Goal: Find specific page/section: Find specific page/section

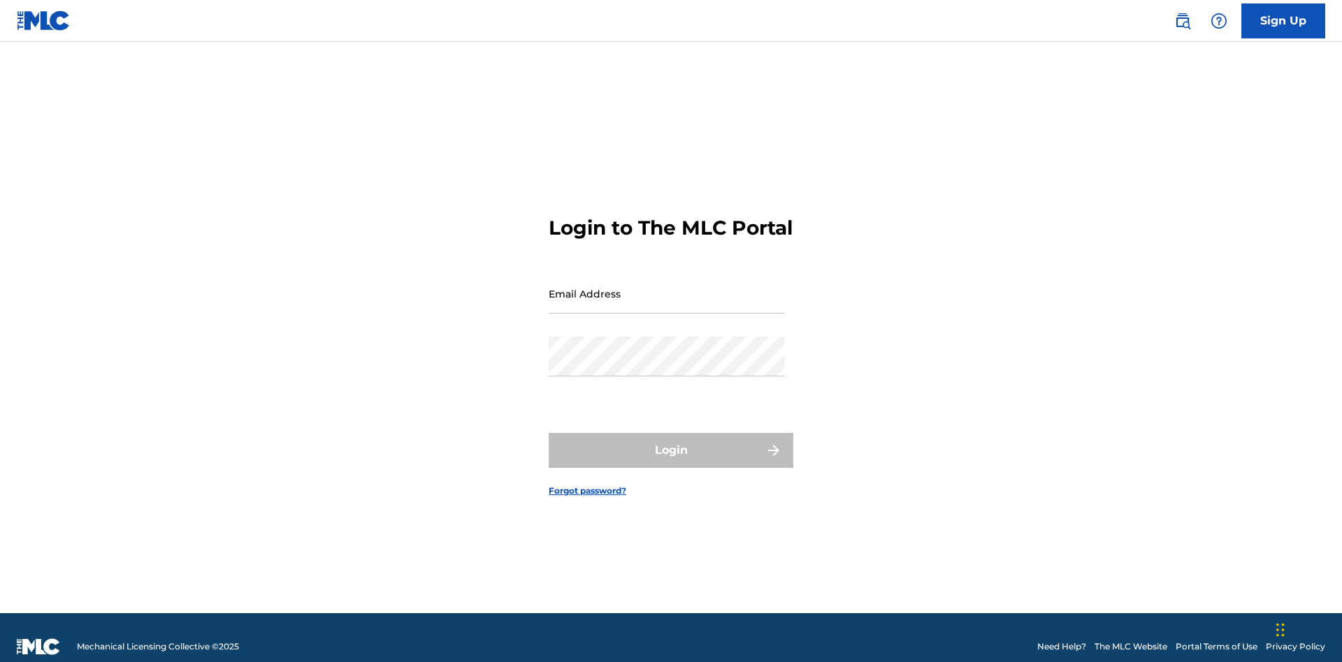
scroll to position [18, 0]
click at [667, 287] on input "Email Address" at bounding box center [667, 294] width 236 height 40
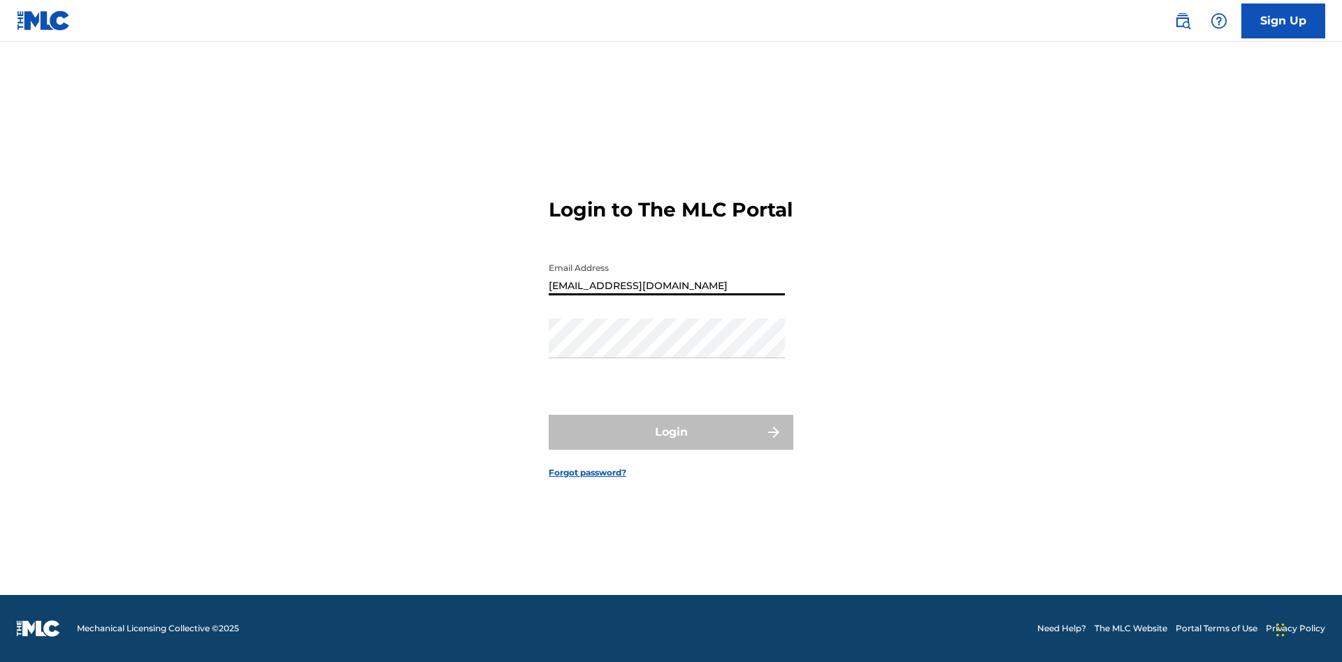
type input "[EMAIL_ADDRESS][DOMAIN_NAME]"
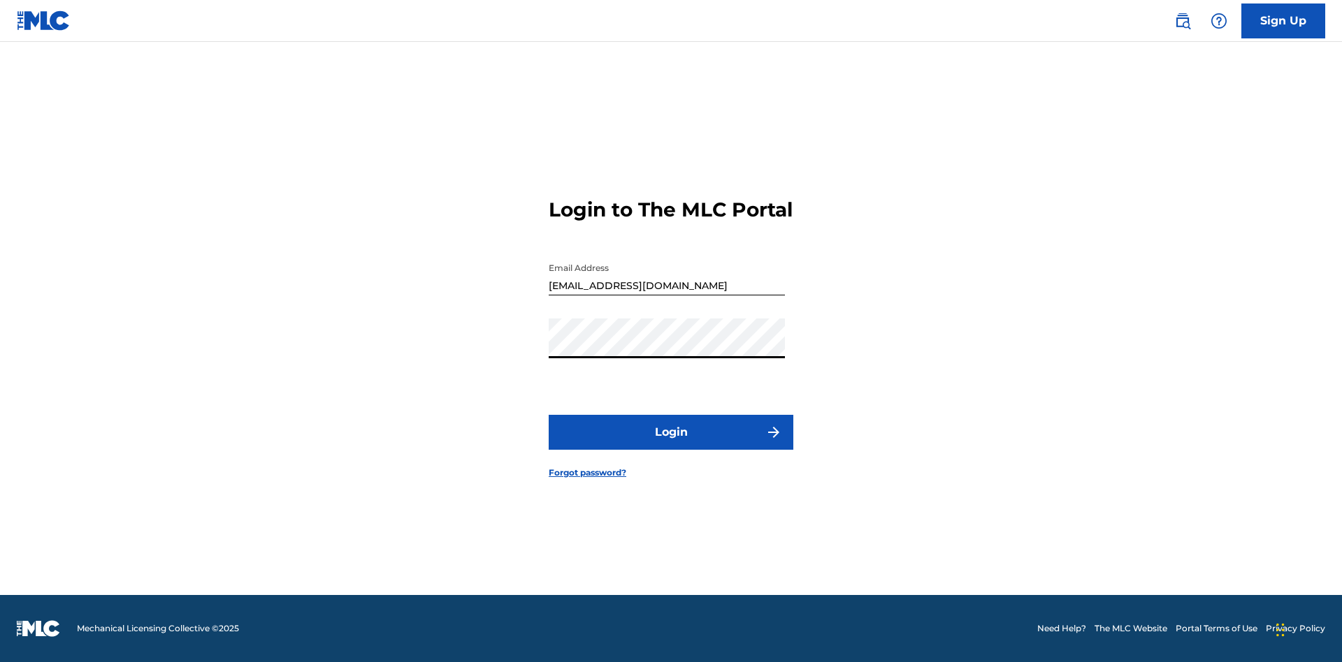
click at [671, 444] on button "Login" at bounding box center [671, 432] width 245 height 35
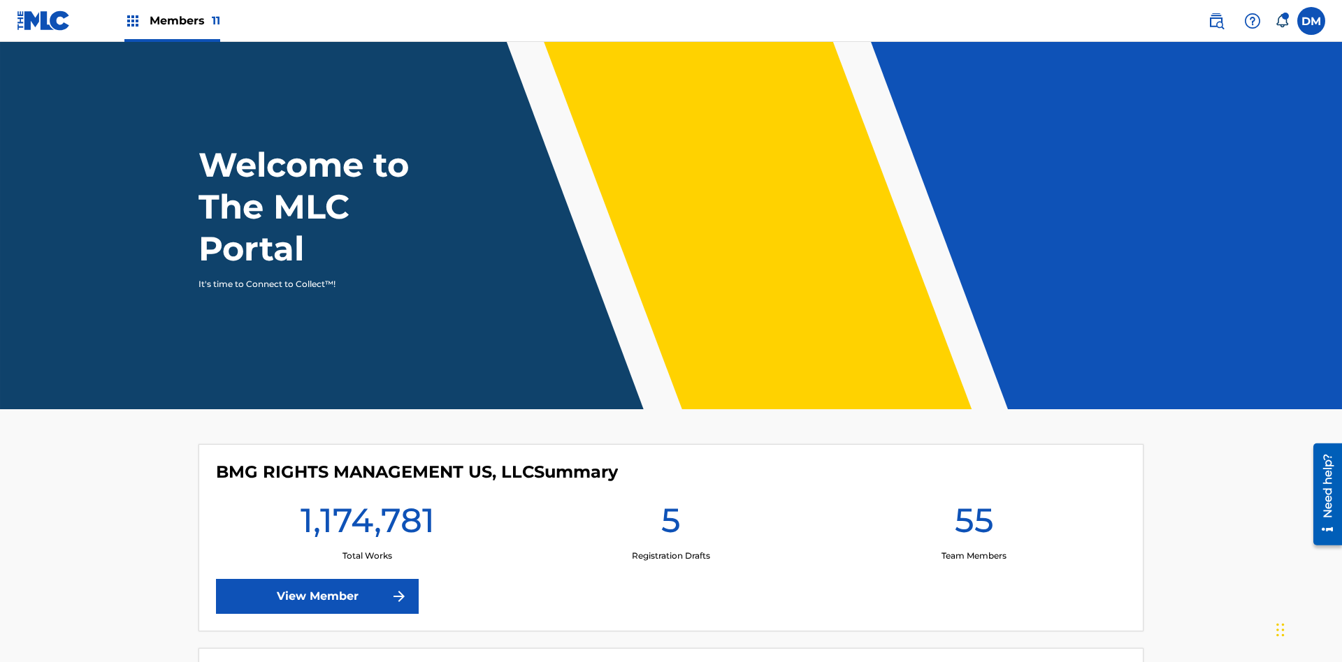
scroll to position [60, 0]
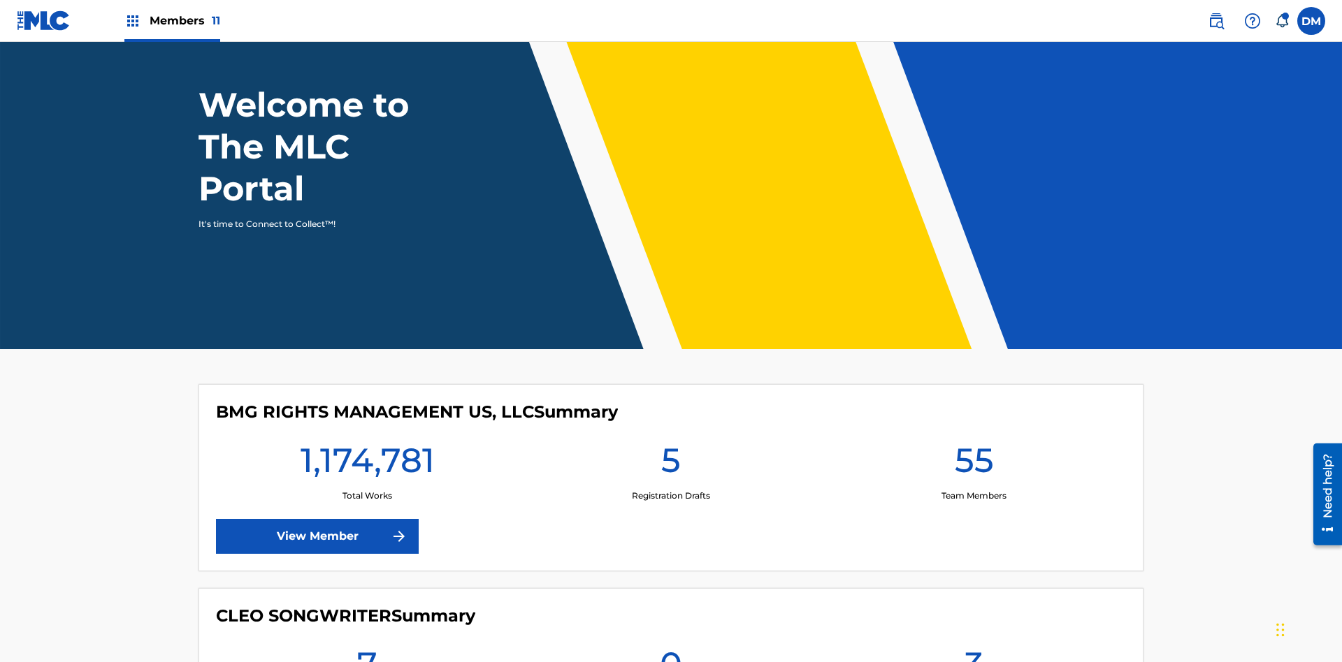
click at [172, 20] on span "Members 11" at bounding box center [185, 21] width 71 height 16
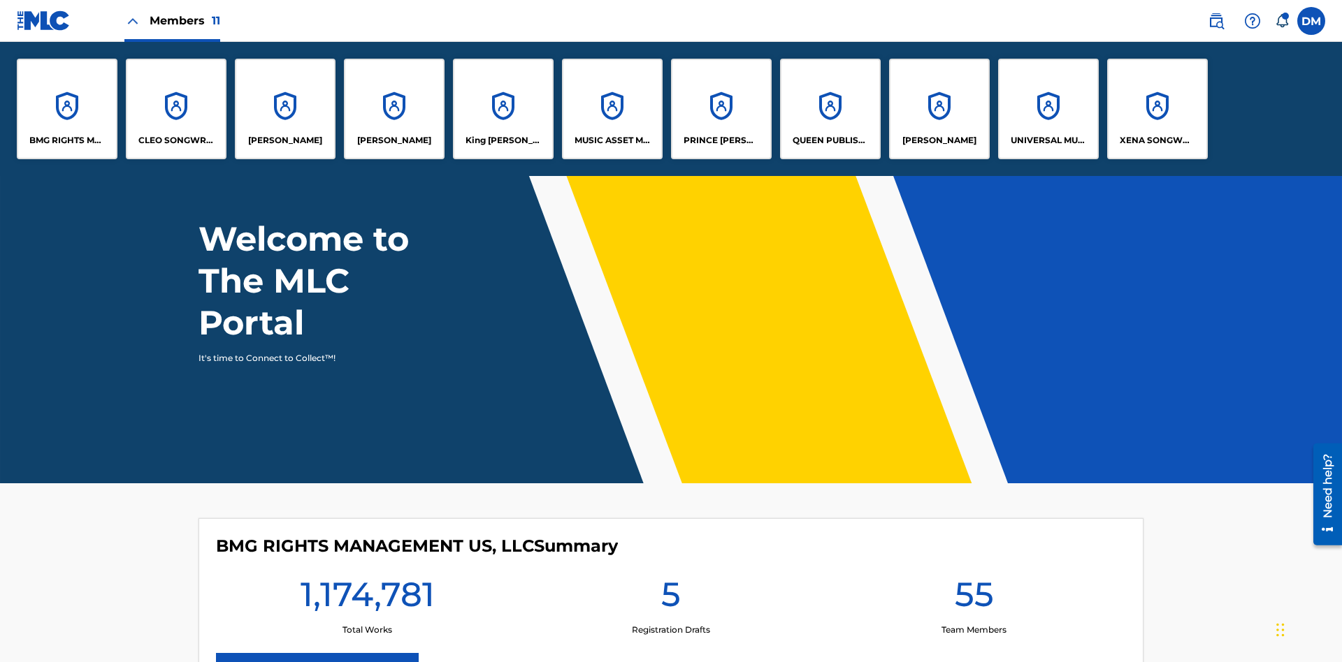
scroll to position [0, 0]
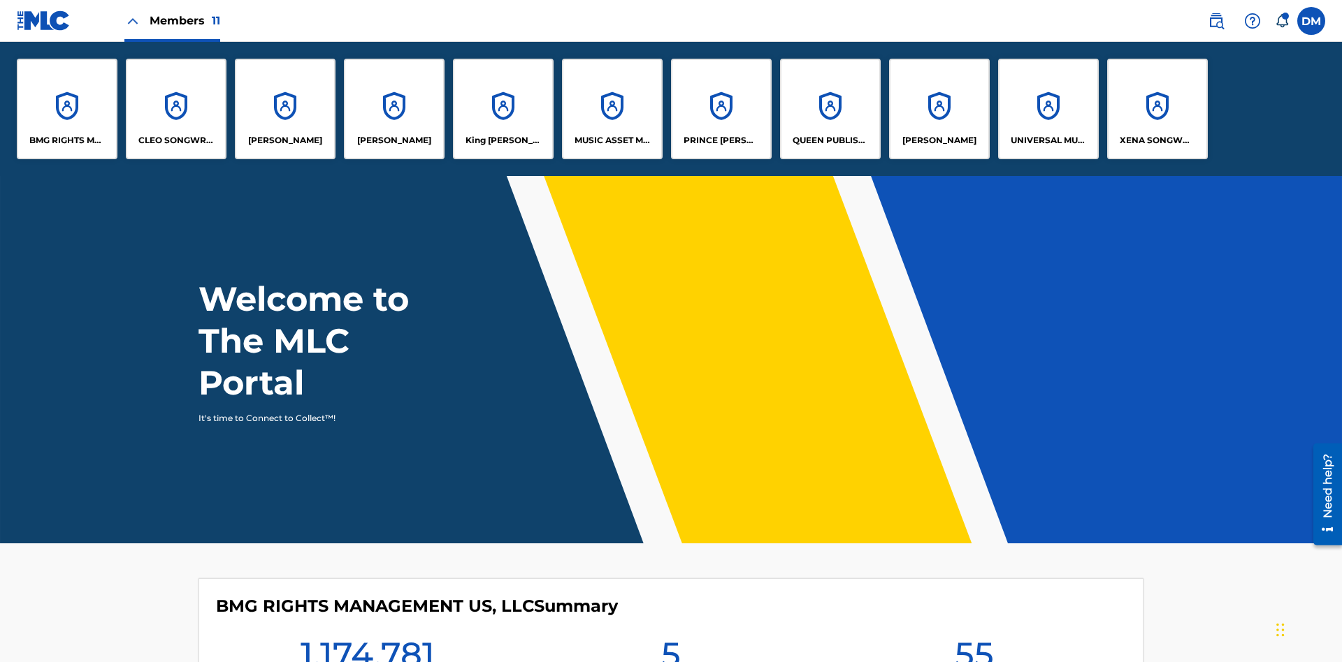
click at [67, 140] on p "BMG RIGHTS MANAGEMENT US, LLC" at bounding box center [67, 140] width 76 height 13
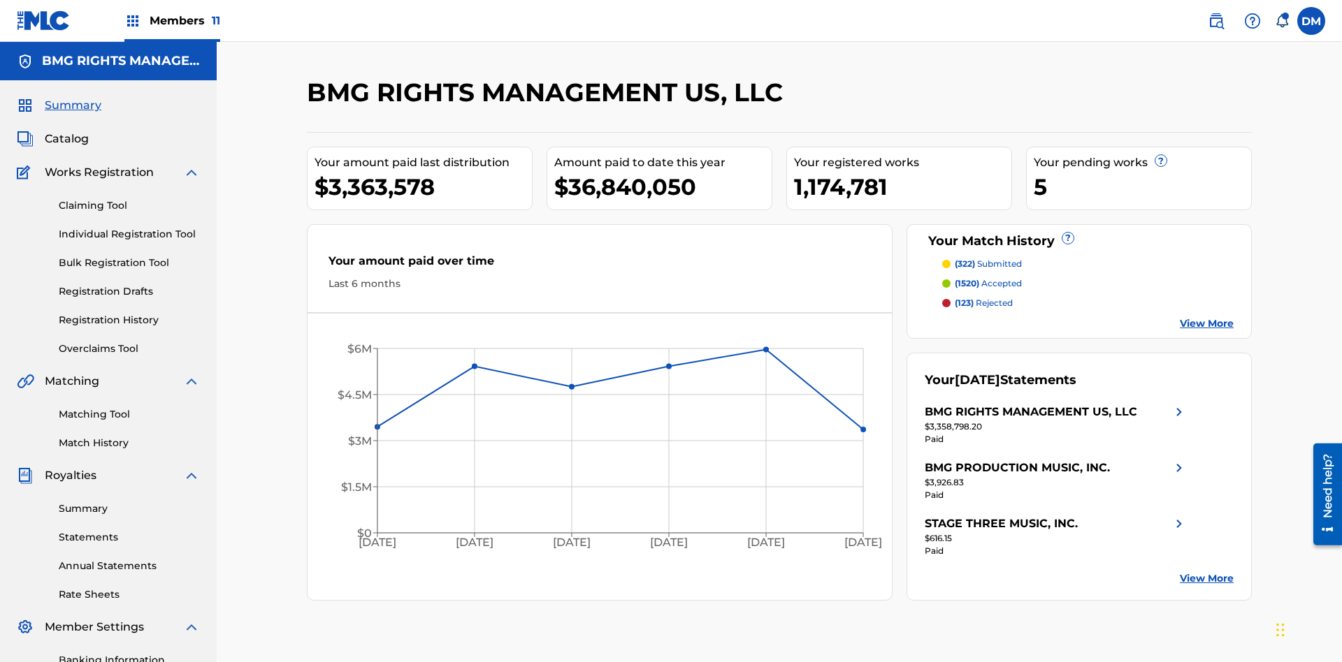
click at [129, 342] on link "Overclaims Tool" at bounding box center [129, 349] width 141 height 15
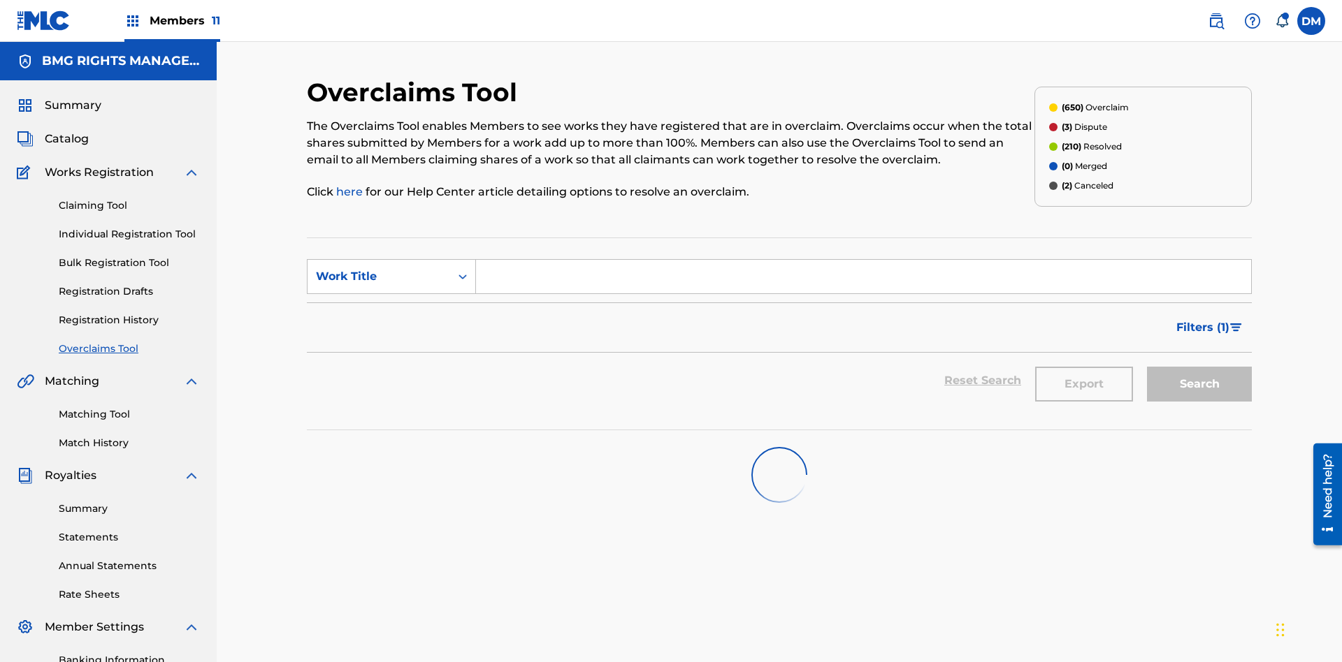
scroll to position [204, 0]
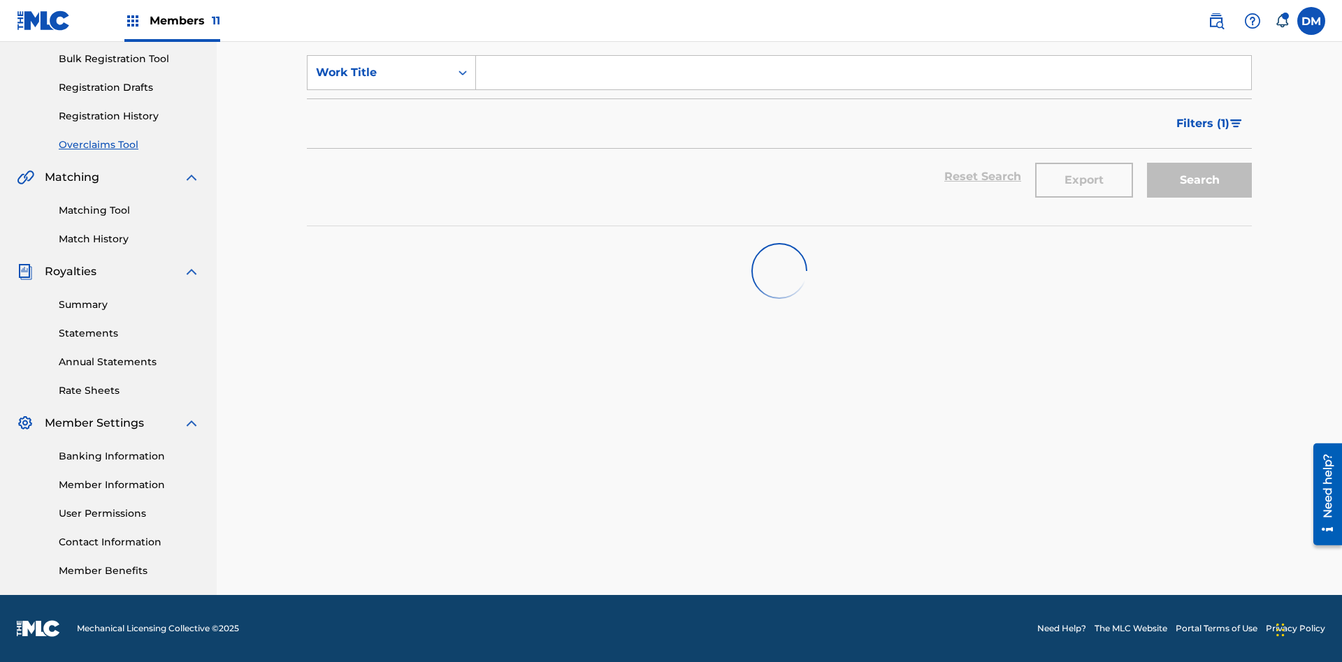
click at [1202, 124] on span "Filters ( 1 )" at bounding box center [1202, 123] width 53 height 17
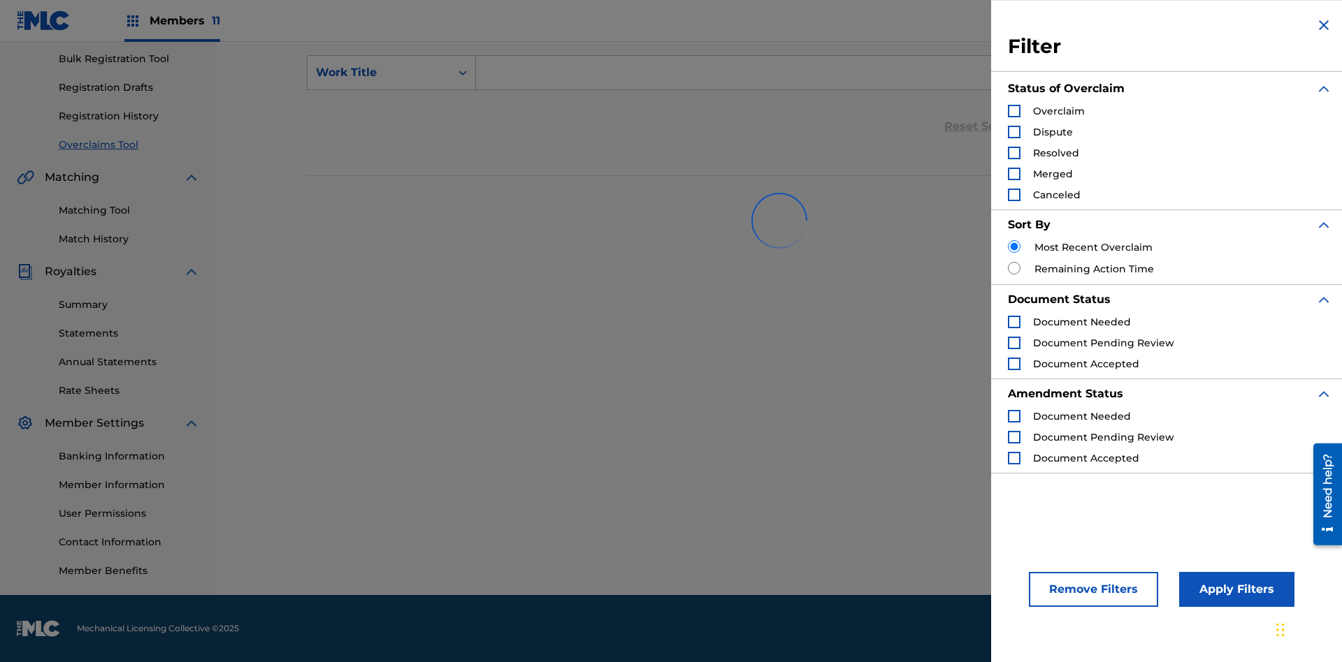
click at [1014, 153] on div "Search Form" at bounding box center [1014, 153] width 13 height 13
click at [1234, 590] on button "Apply Filters" at bounding box center [1236, 589] width 115 height 35
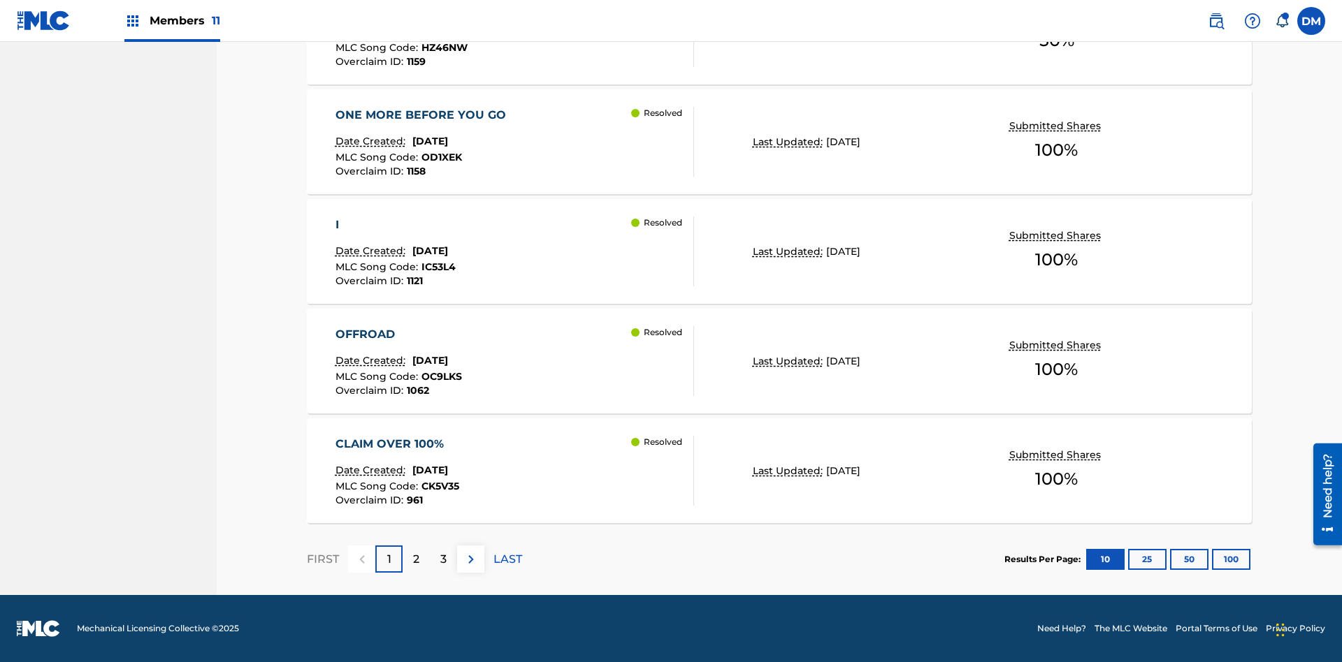
click at [1212, 559] on button "100" at bounding box center [1231, 559] width 38 height 21
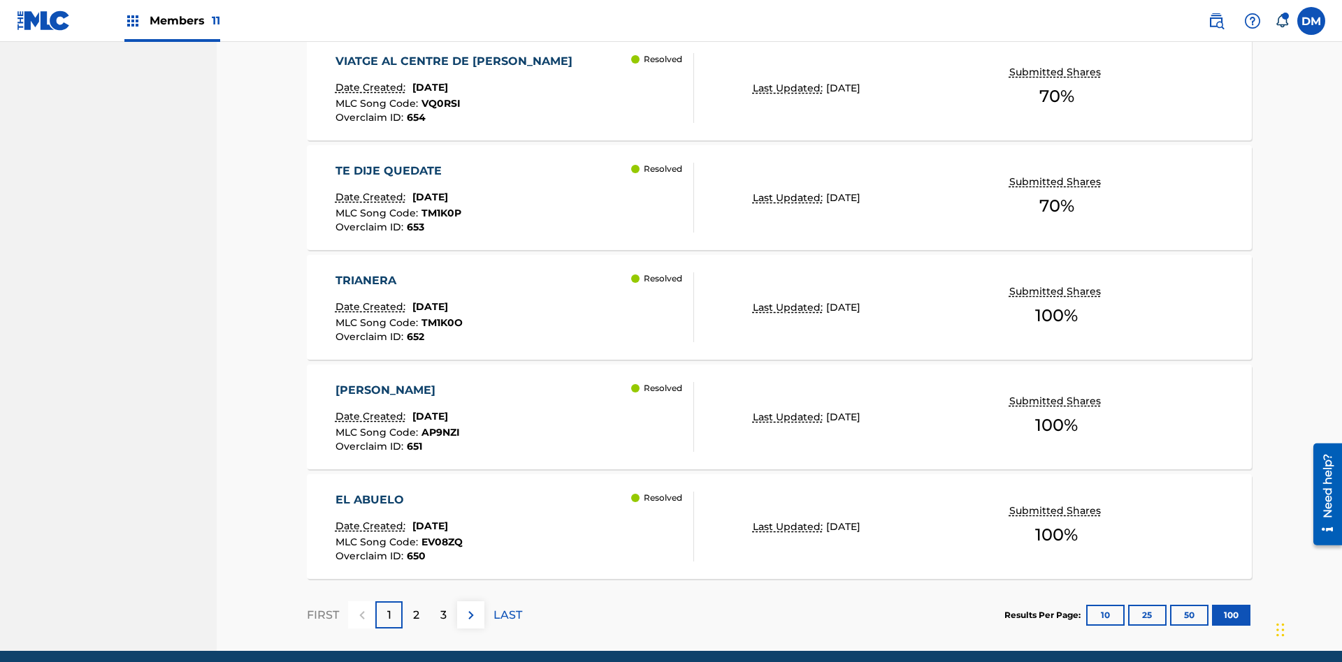
scroll to position [10962, 0]
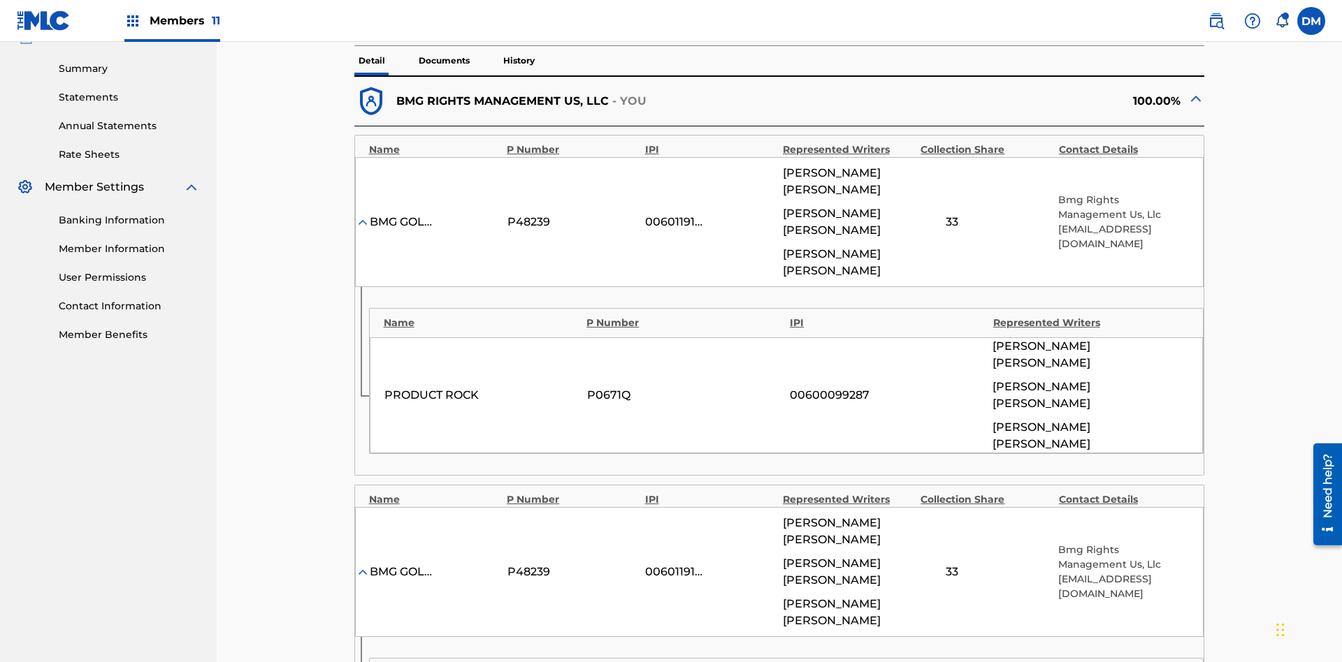
scroll to position [958, 0]
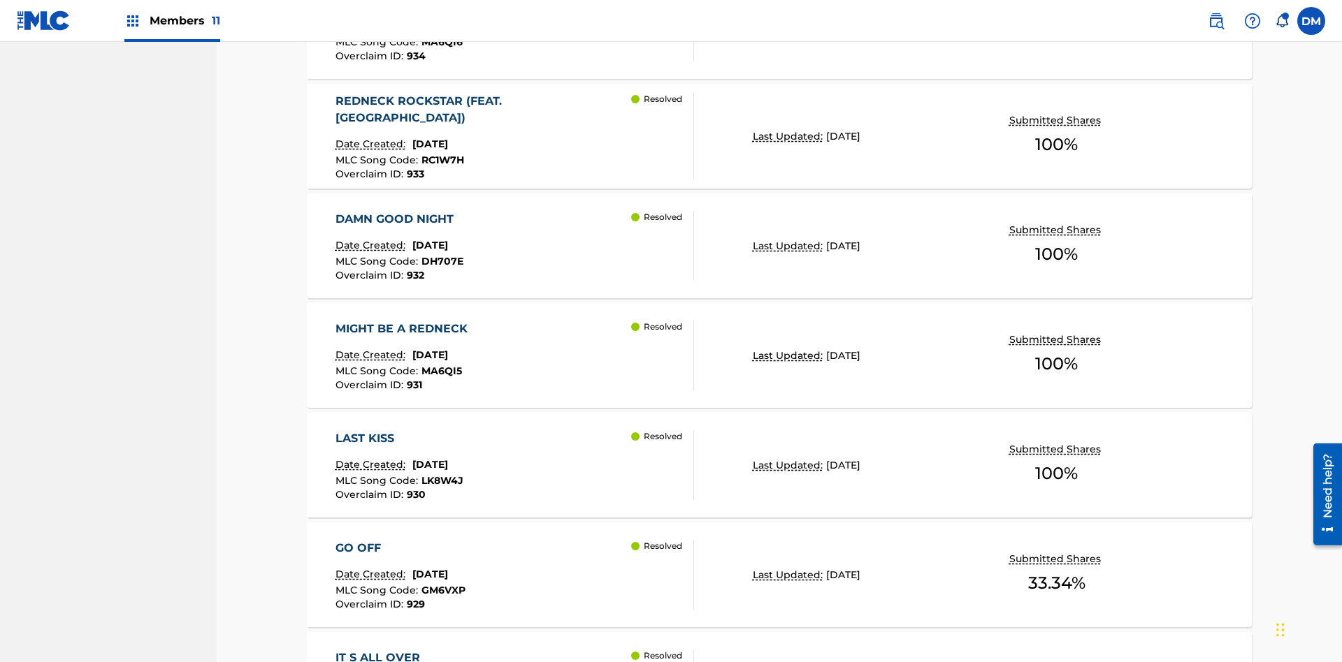
scroll to position [3288, 0]
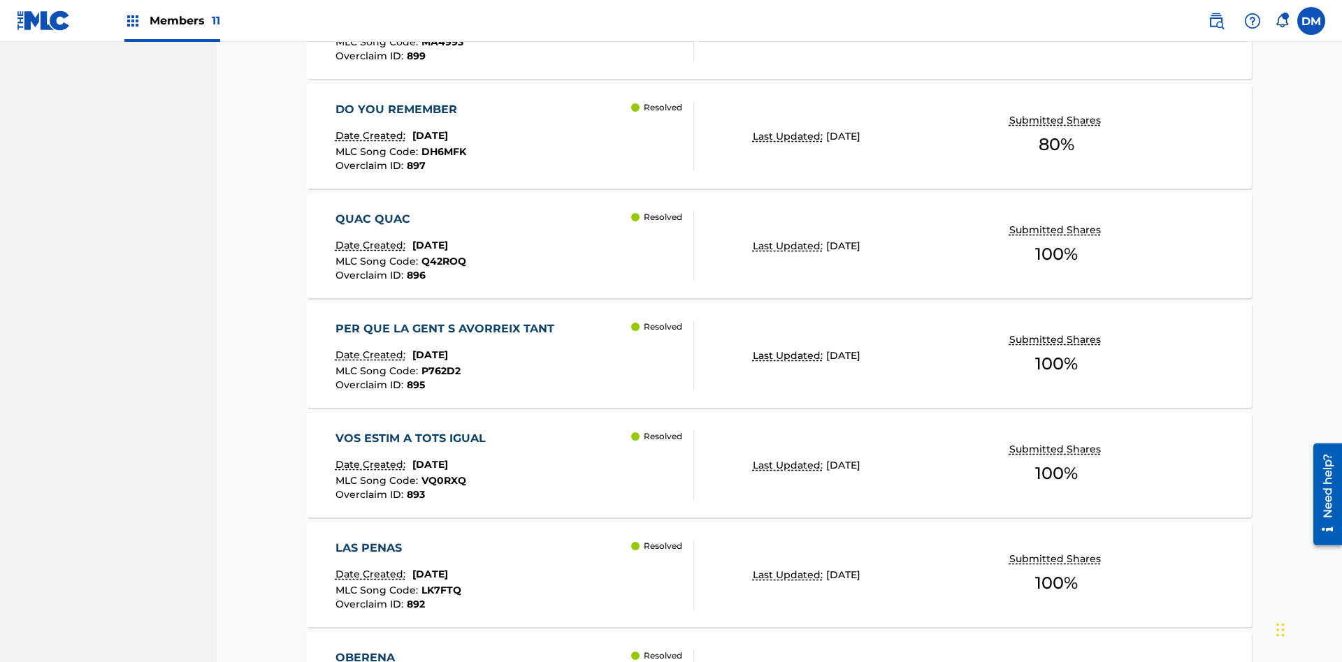
click at [779, 136] on p "Last Updated:" at bounding box center [789, 136] width 73 height 15
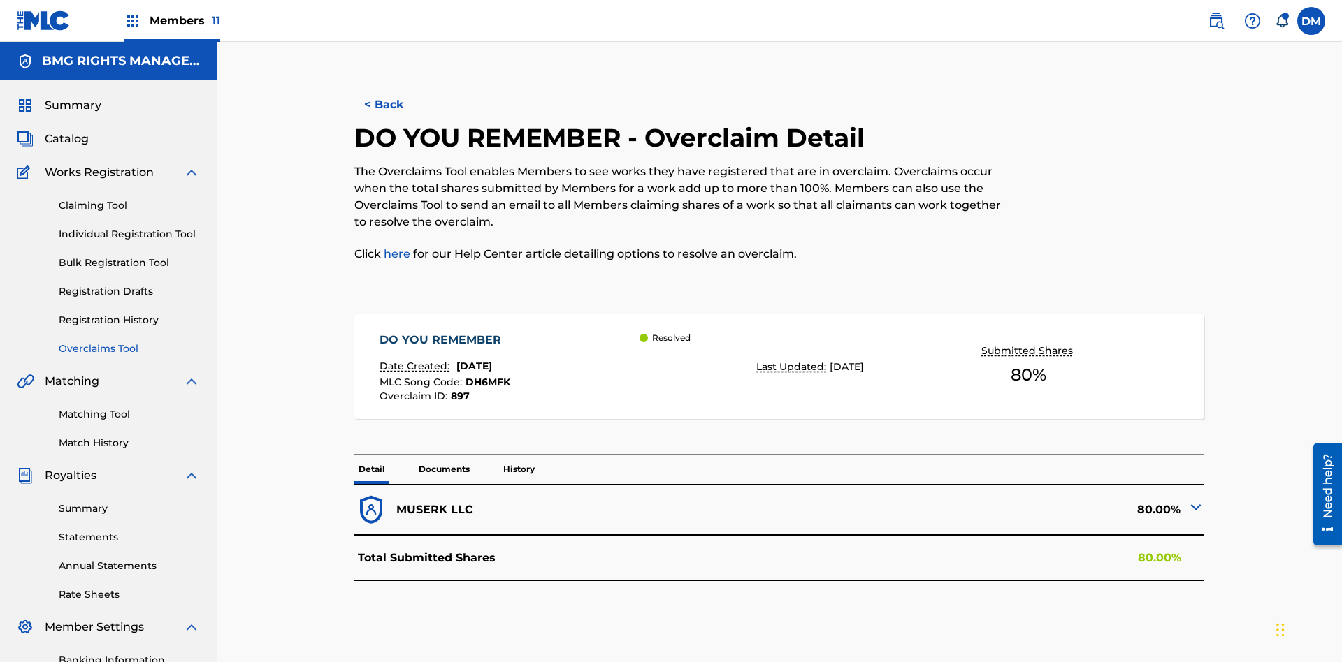
scroll to position [204, 0]
